Goal: Task Accomplishment & Management: Use online tool/utility

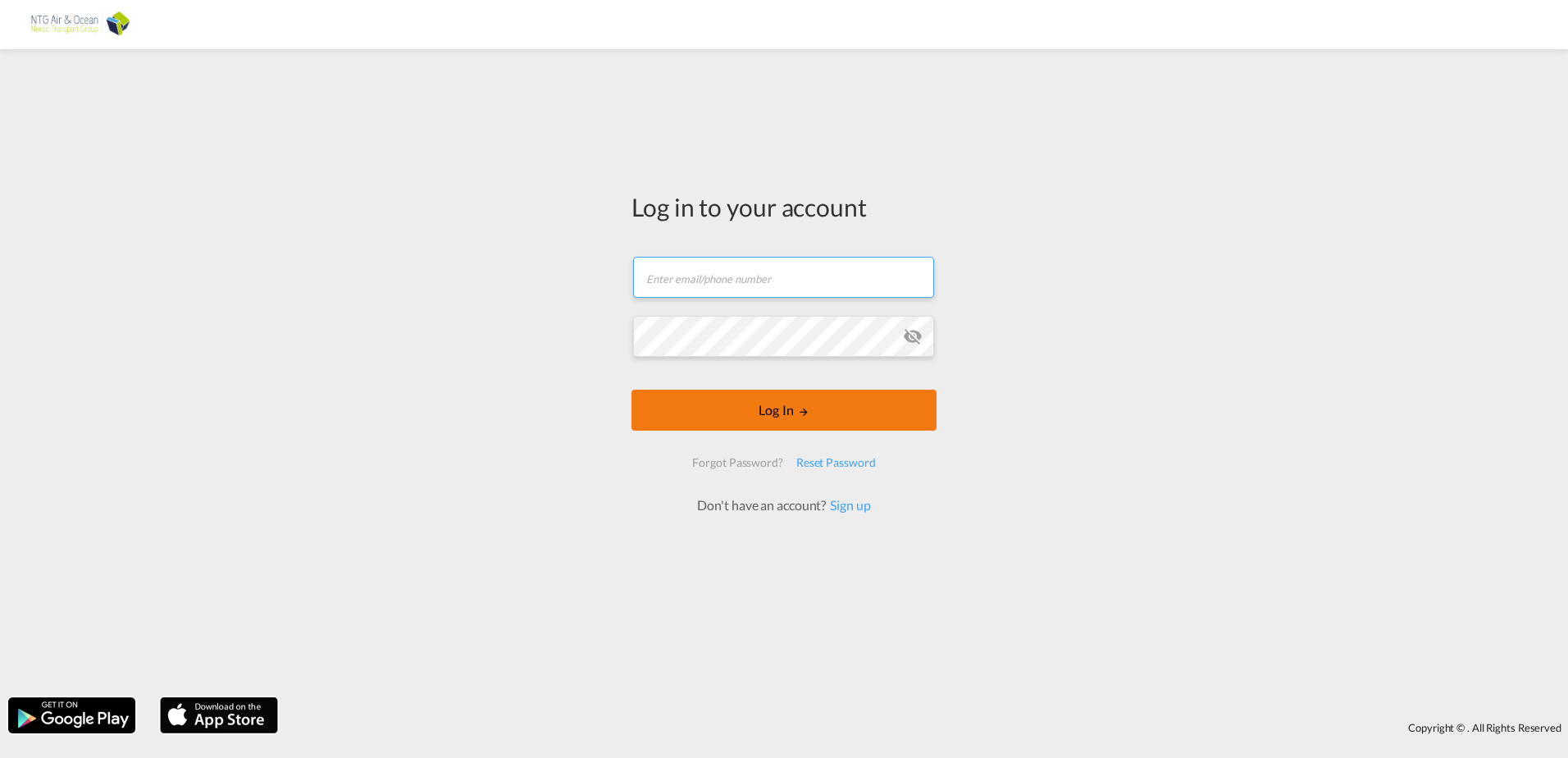
type input "[EMAIL_ADDRESS][DOMAIN_NAME]"
click at [786, 399] on button "Log In" at bounding box center [784, 410] width 305 height 41
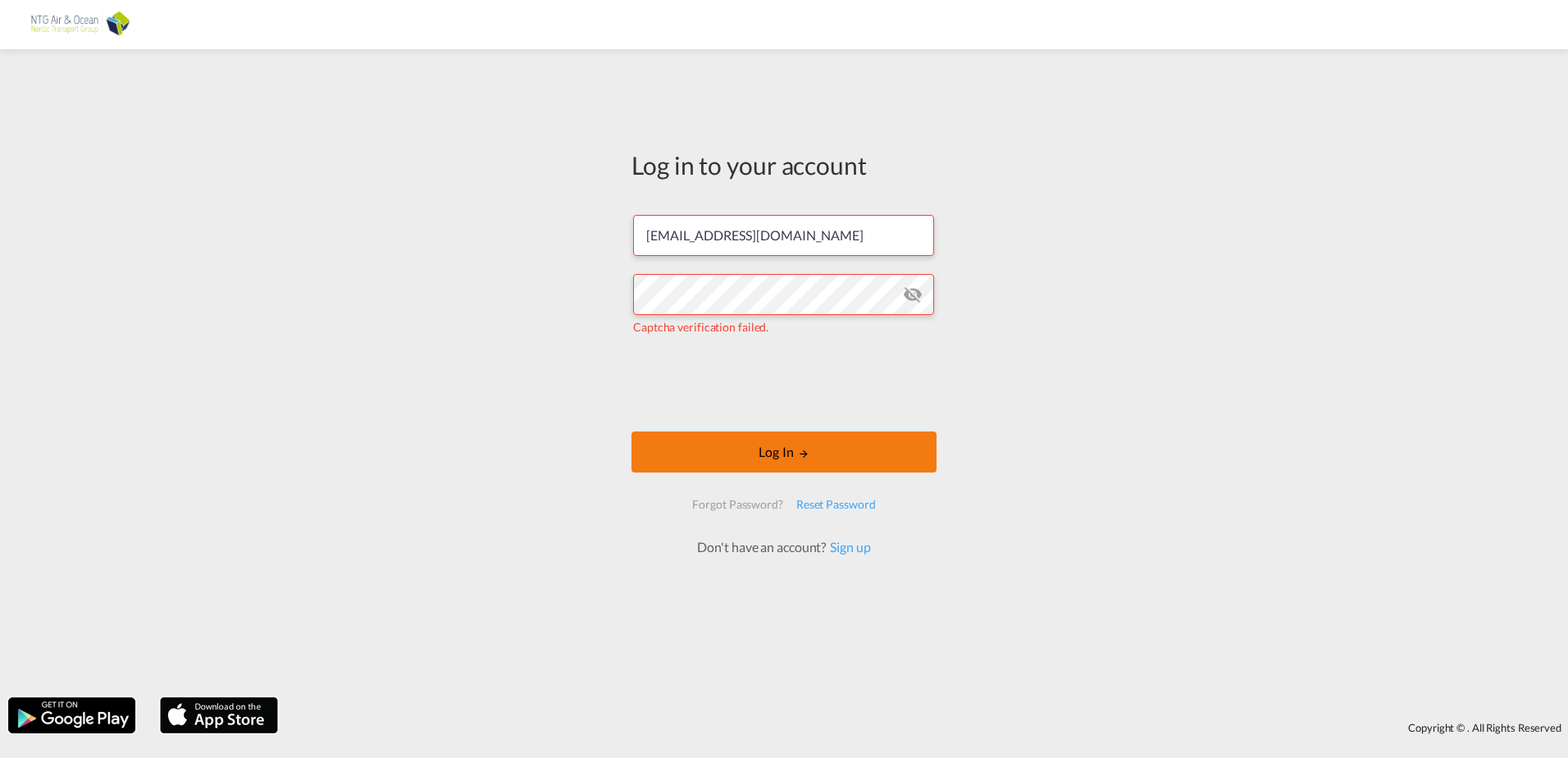
click at [774, 456] on button "Log In" at bounding box center [784, 451] width 305 height 41
